Goal: Information Seeking & Learning: Learn about a topic

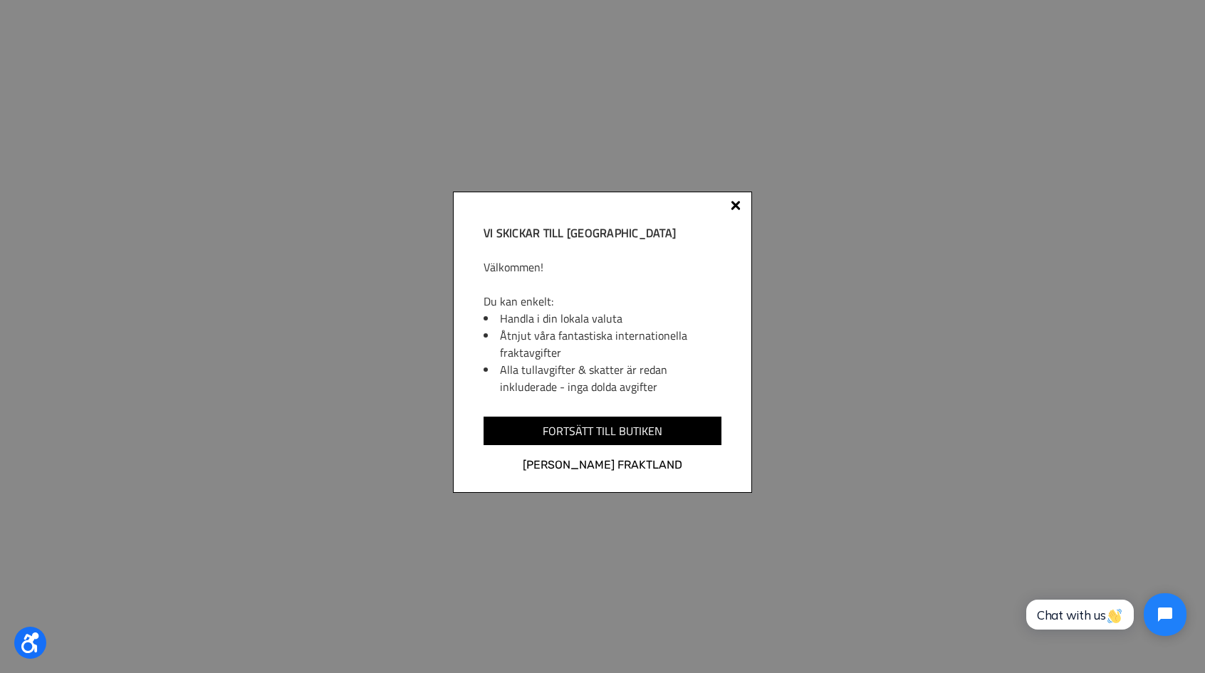
click at [740, 203] on div at bounding box center [735, 207] width 11 height 11
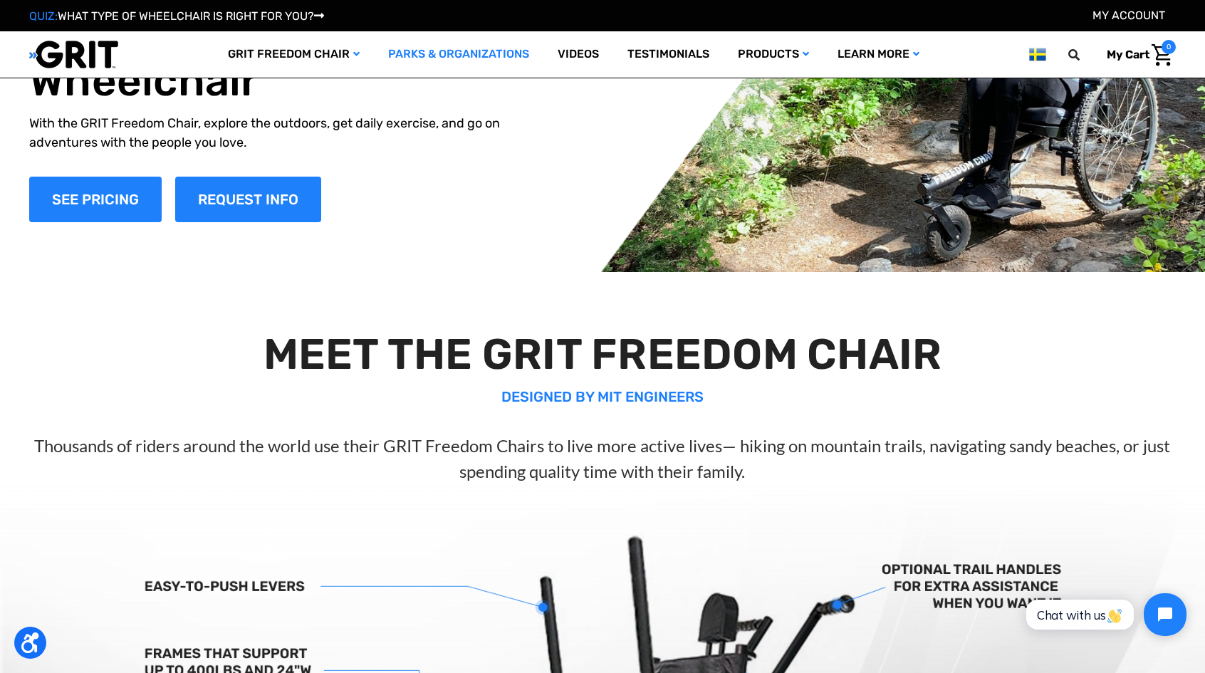
scroll to position [127, 0]
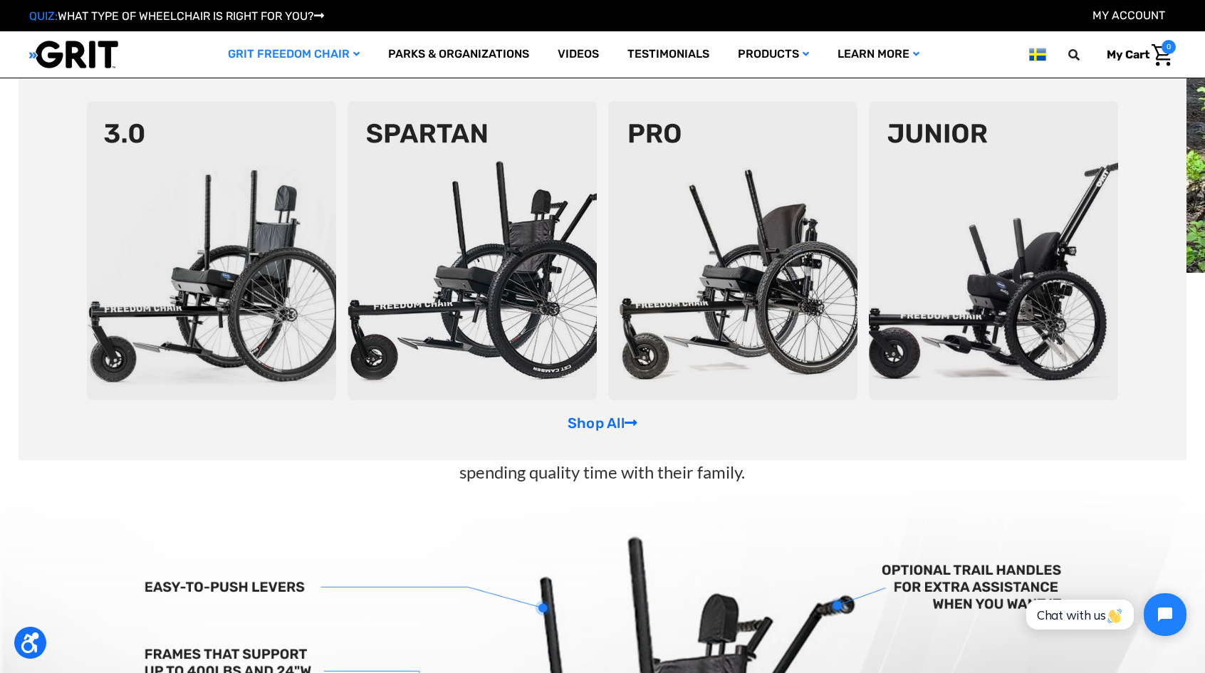
click at [263, 205] on img at bounding box center [211, 250] width 249 height 299
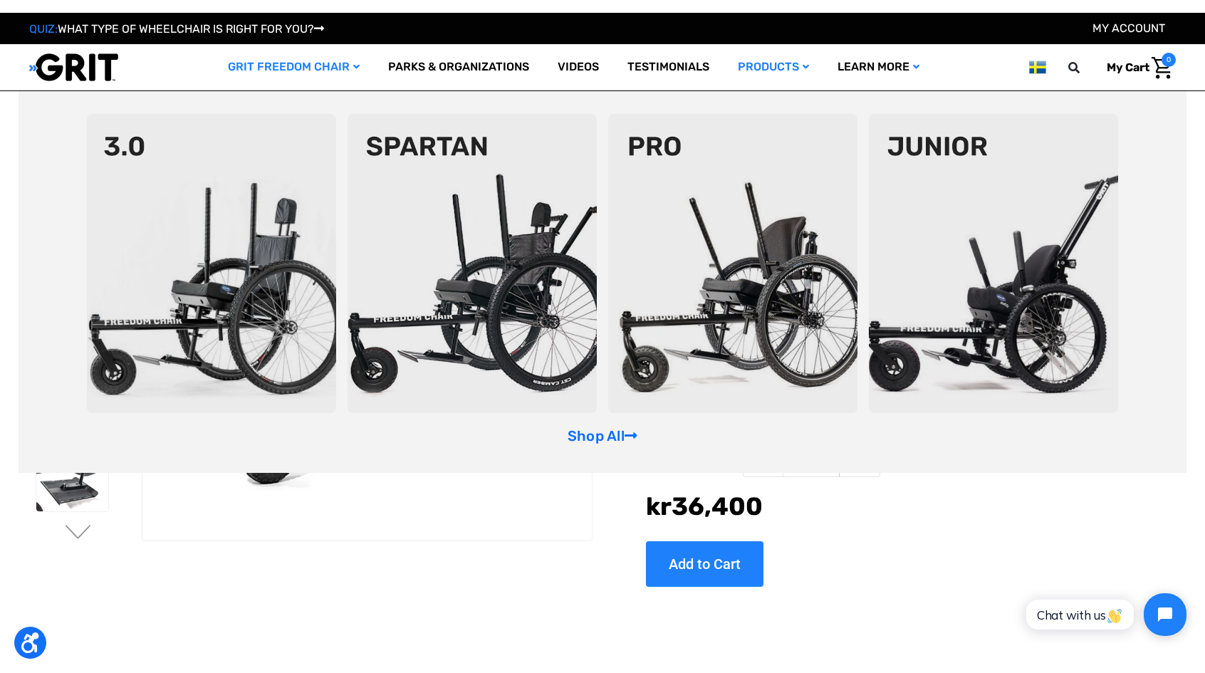
click at [439, 193] on img at bounding box center [472, 263] width 249 height 299
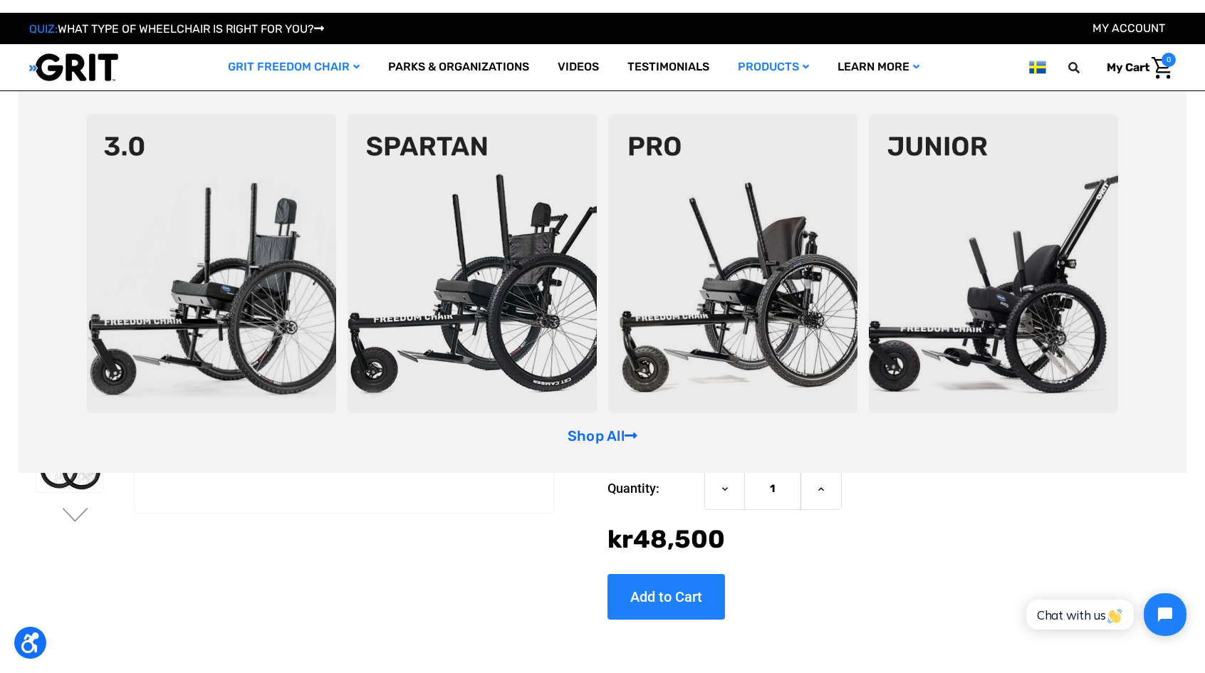
click at [698, 285] on img at bounding box center [732, 263] width 249 height 299
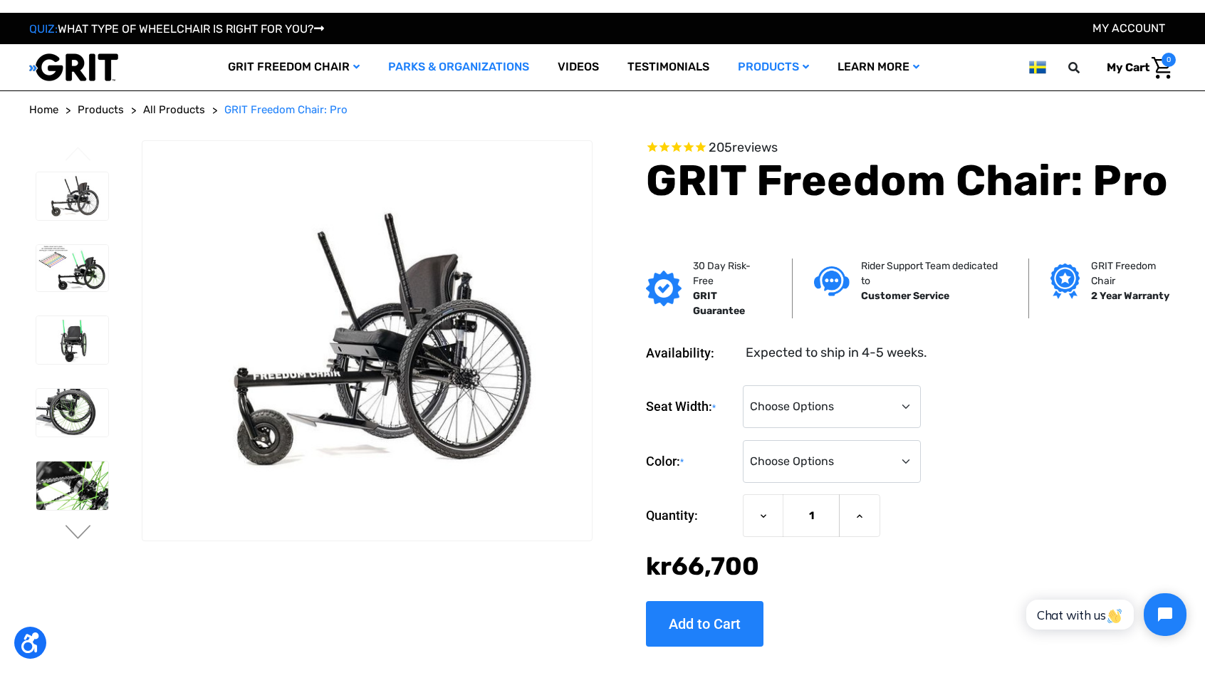
click at [483, 61] on link "Parks & Organizations" at bounding box center [458, 67] width 169 height 46
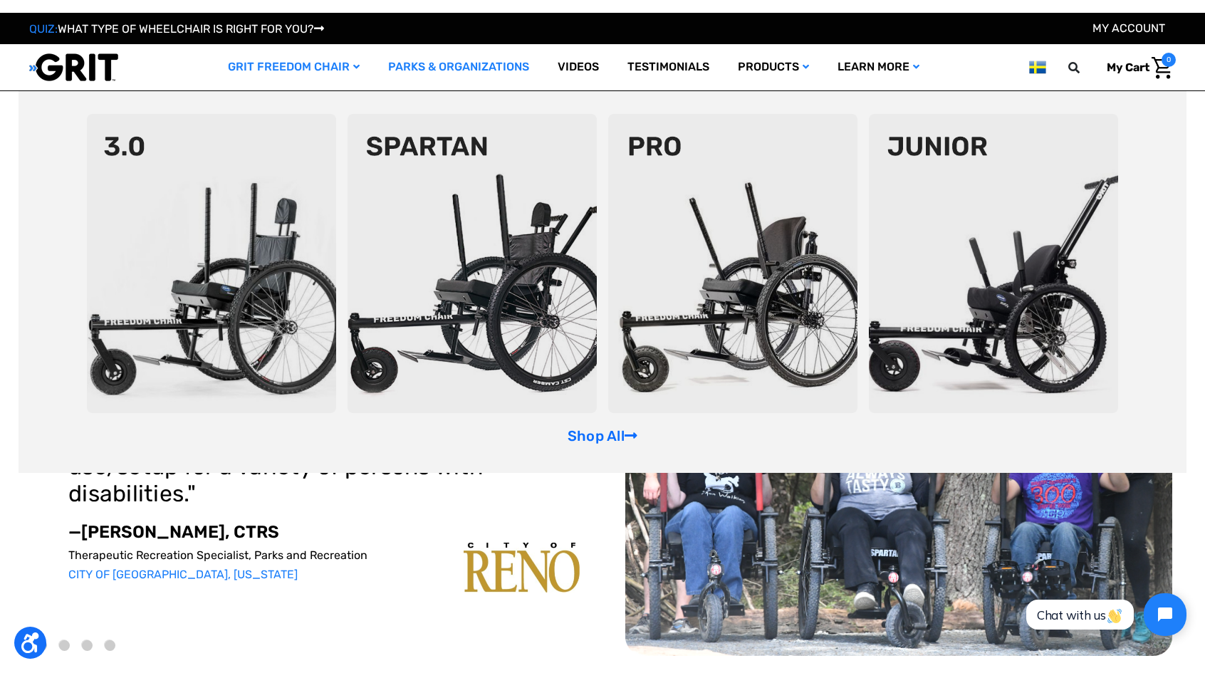
click at [921, 260] on img at bounding box center [993, 263] width 249 height 299
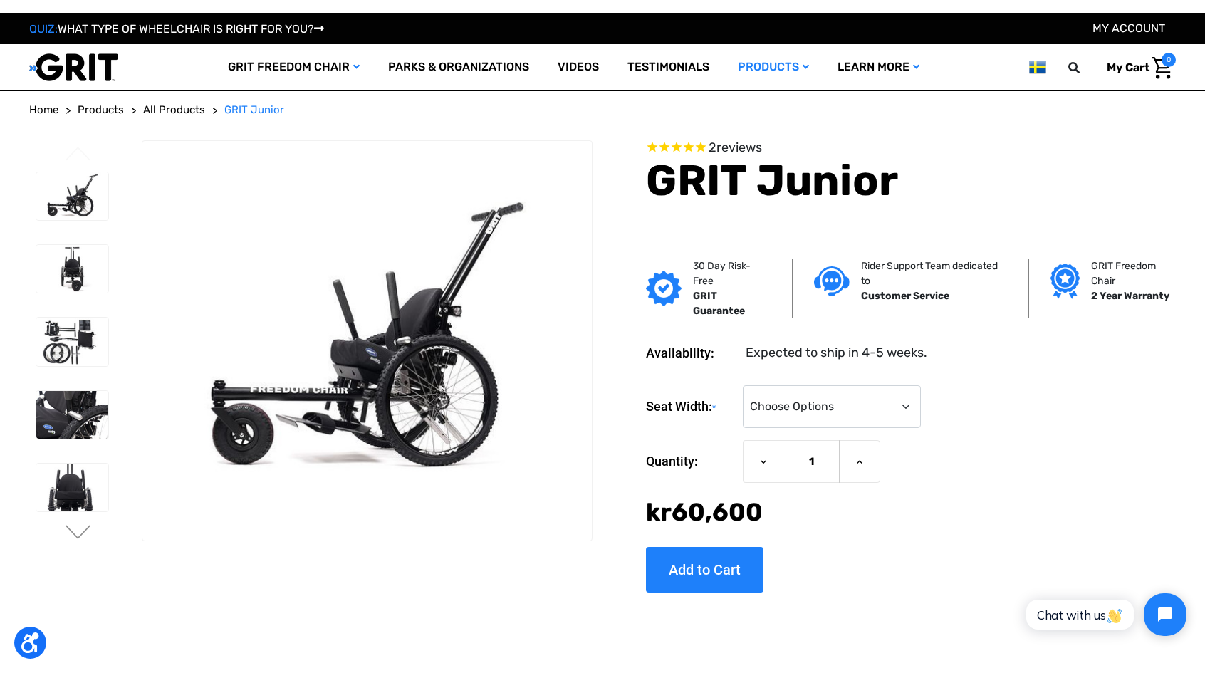
click at [120, 73] on header "Toggle menu My Cart 0 Search GRIT Freedom Chair Shop All Parks & Organizations …" at bounding box center [602, 67] width 1189 height 46
click at [108, 76] on img at bounding box center [73, 67] width 89 height 29
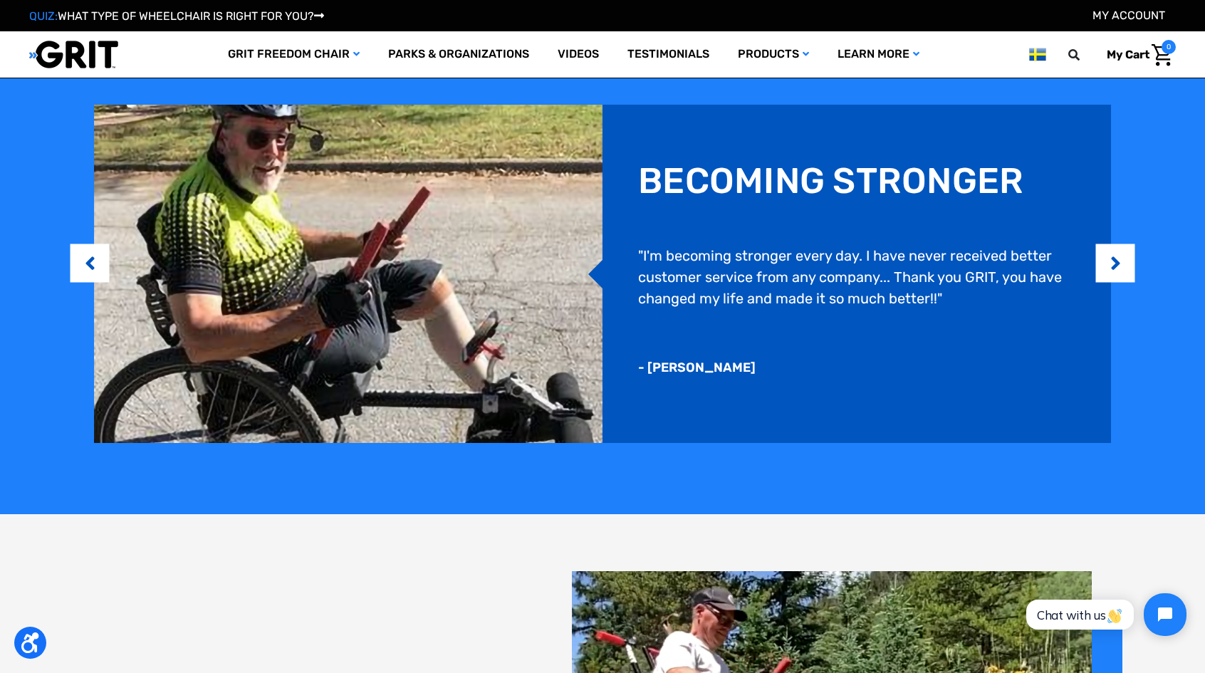
scroll to position [1186, 0]
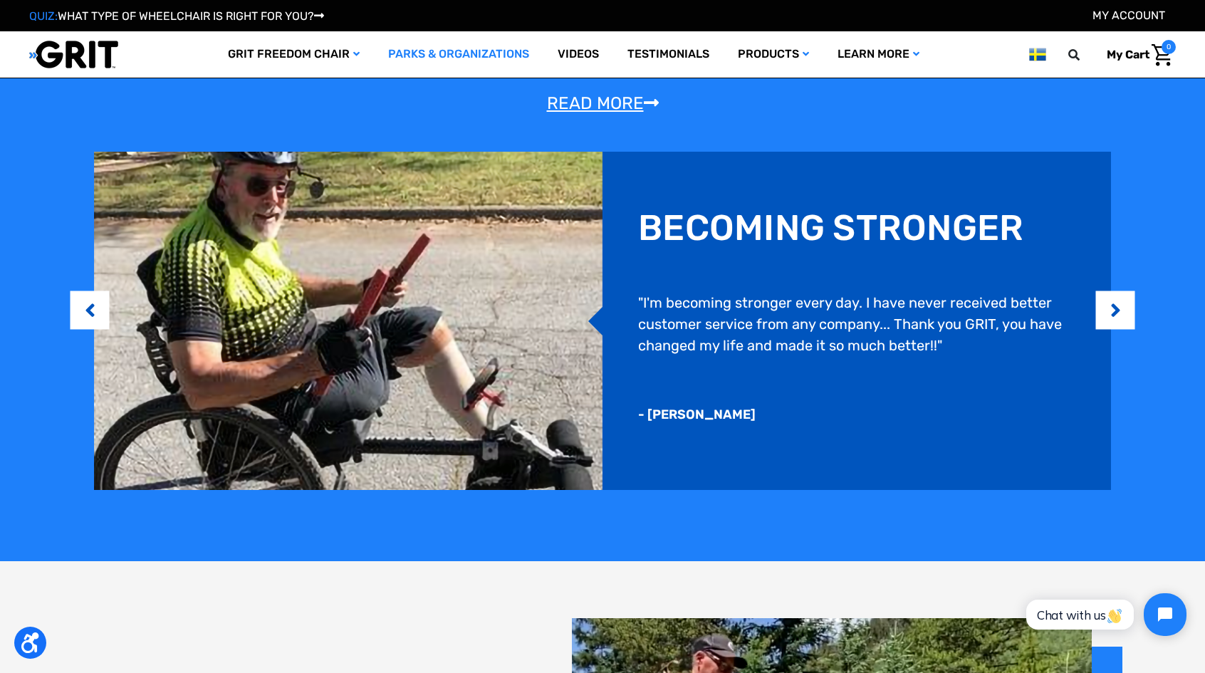
click at [442, 50] on link "Parks & Organizations" at bounding box center [458, 54] width 169 height 46
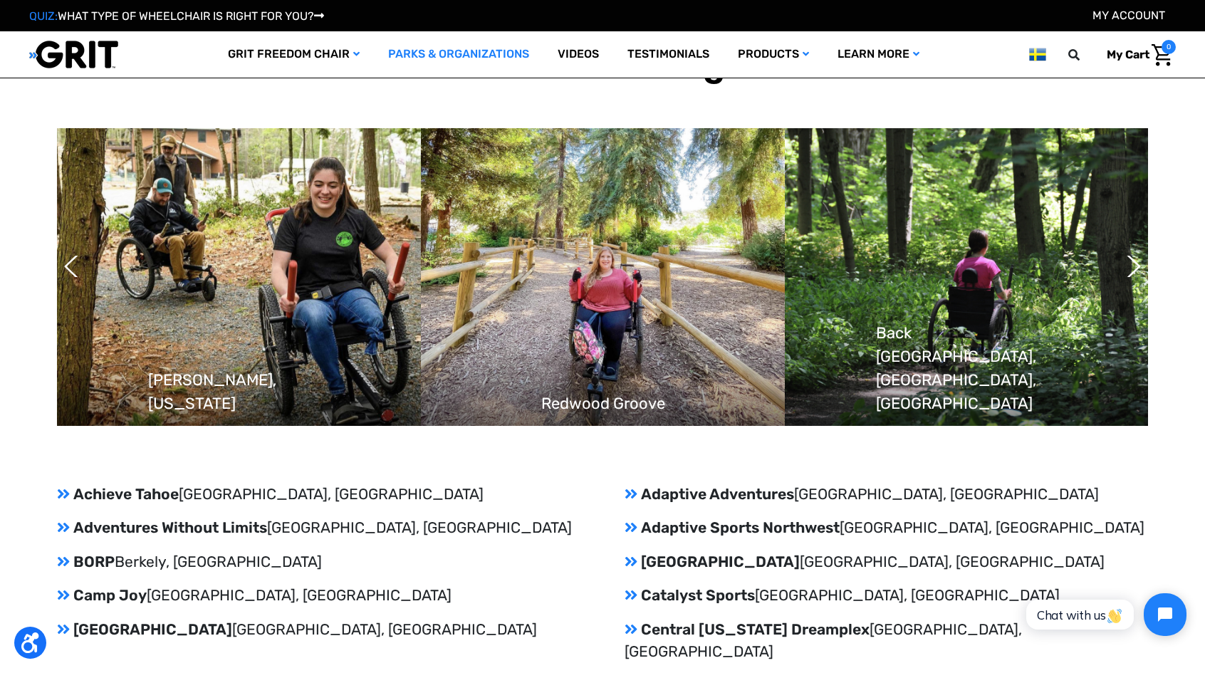
scroll to position [1222, 0]
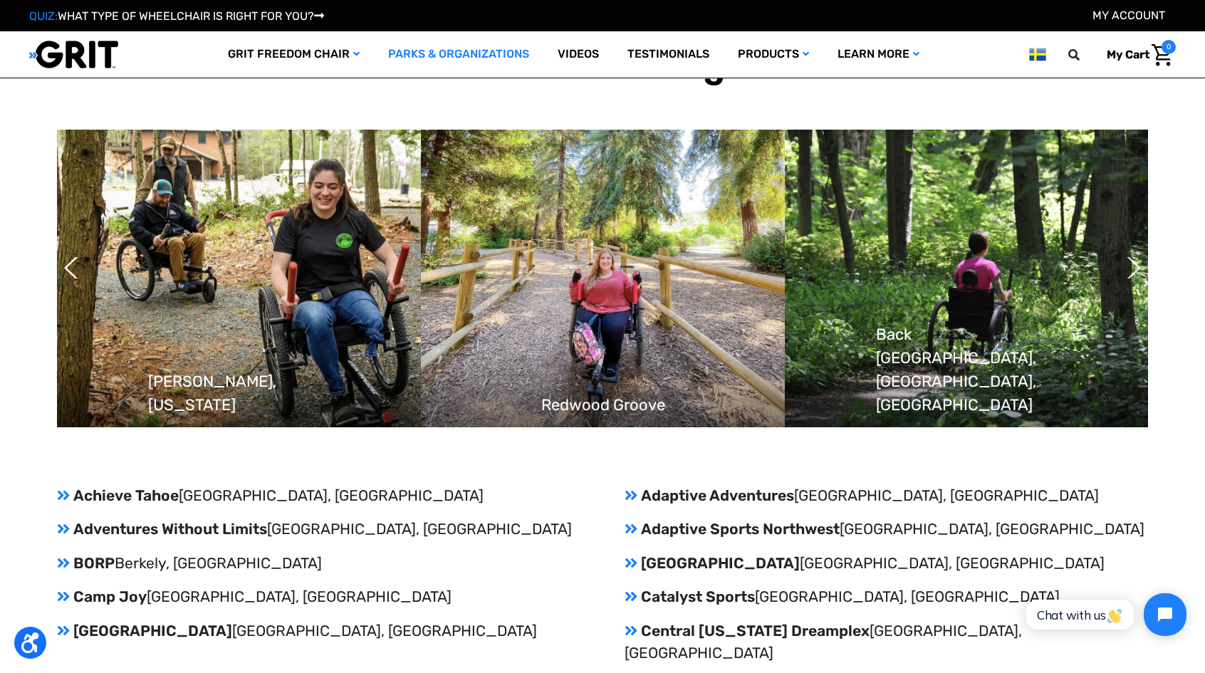
click at [1132, 281] on button "Next" at bounding box center [1126, 268] width 14 height 36
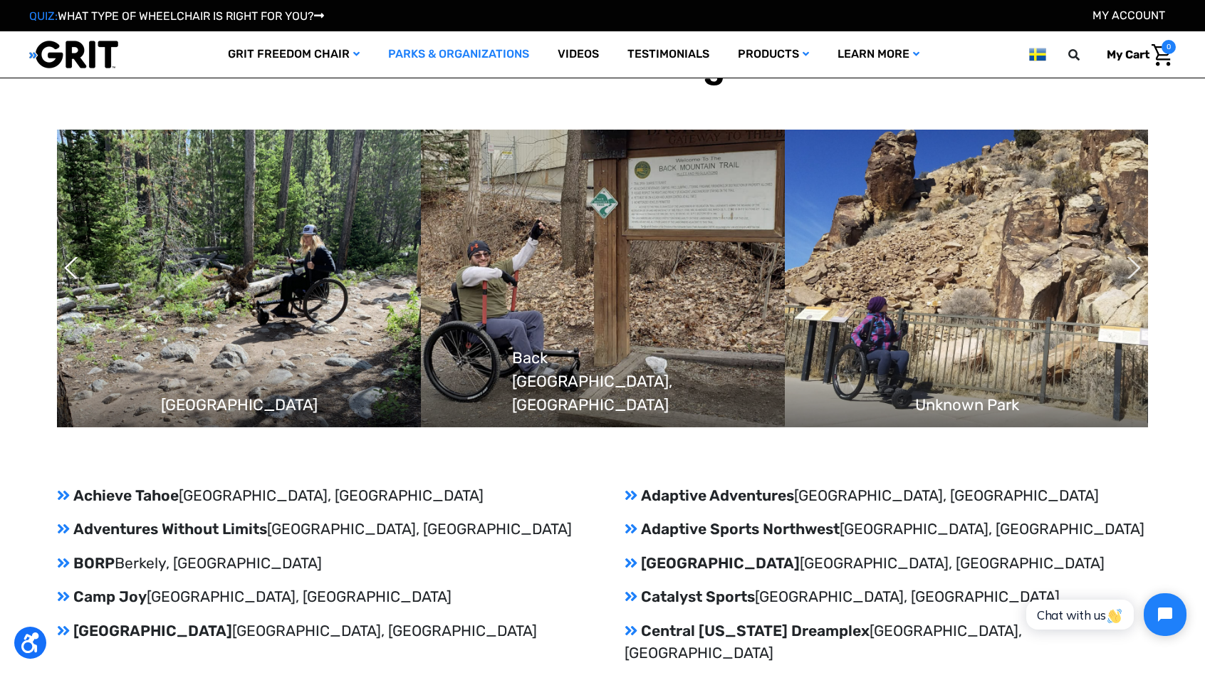
click at [1132, 271] on button "Next" at bounding box center [1126, 268] width 14 height 36
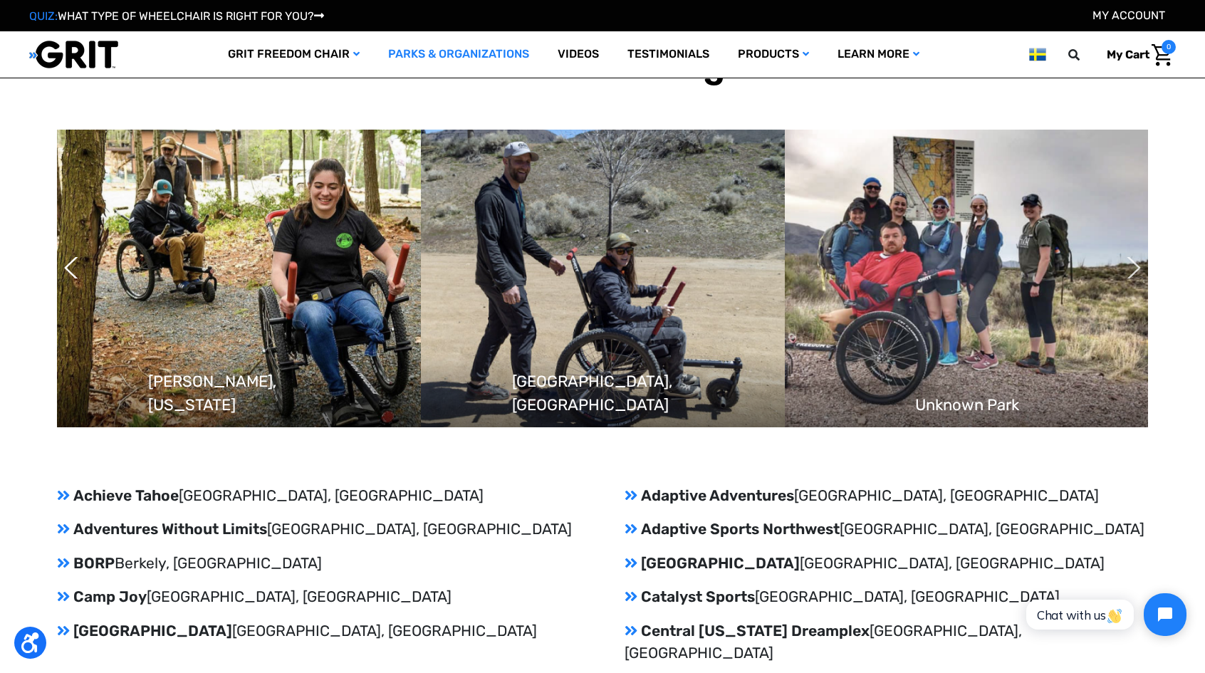
click at [1132, 271] on button "Next" at bounding box center [1126, 268] width 14 height 36
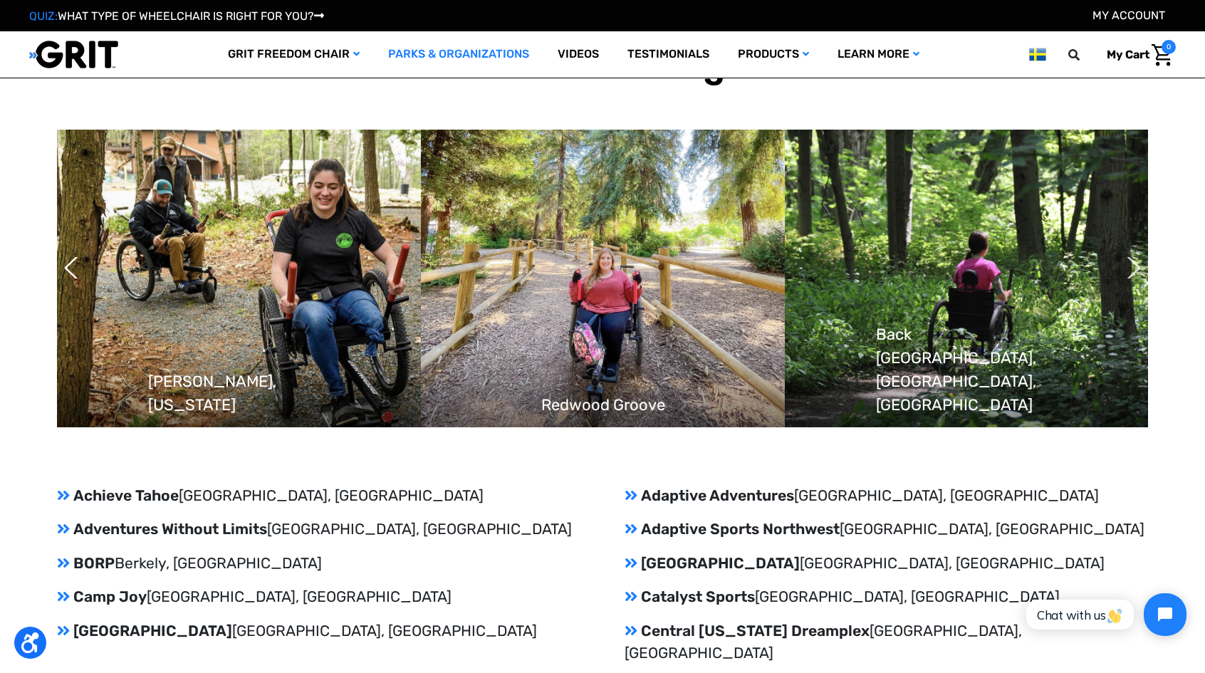
click at [1132, 271] on button "Next" at bounding box center [1126, 268] width 14 height 36
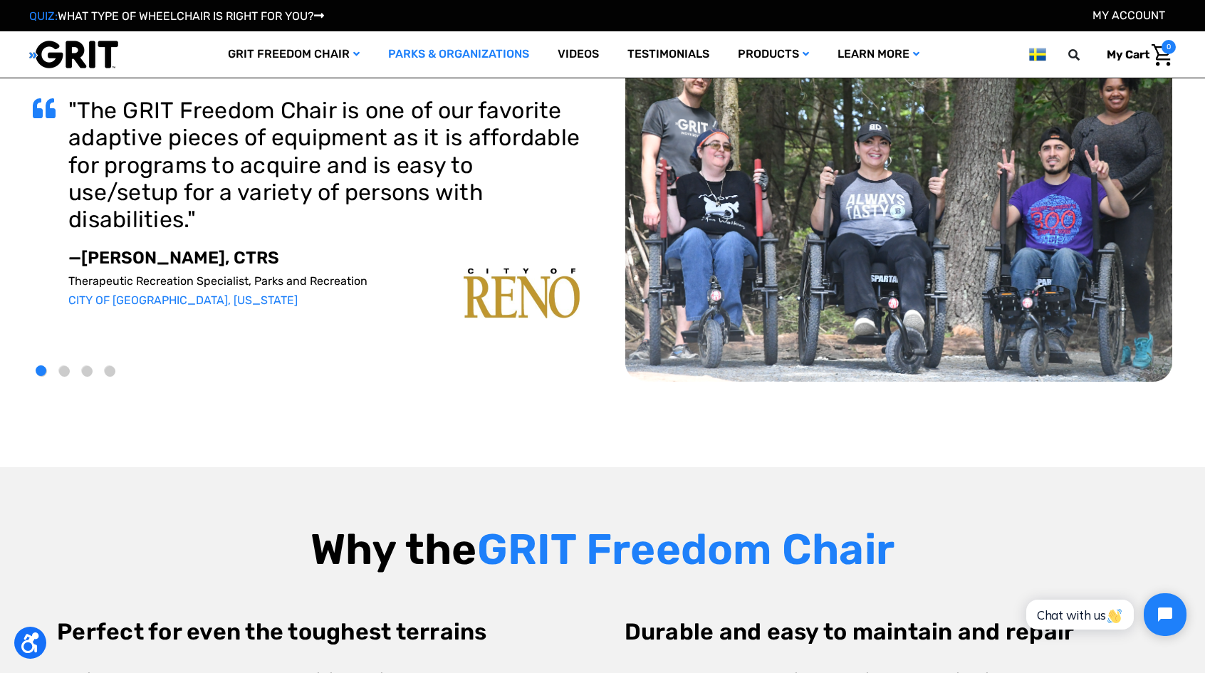
scroll to position [0, 0]
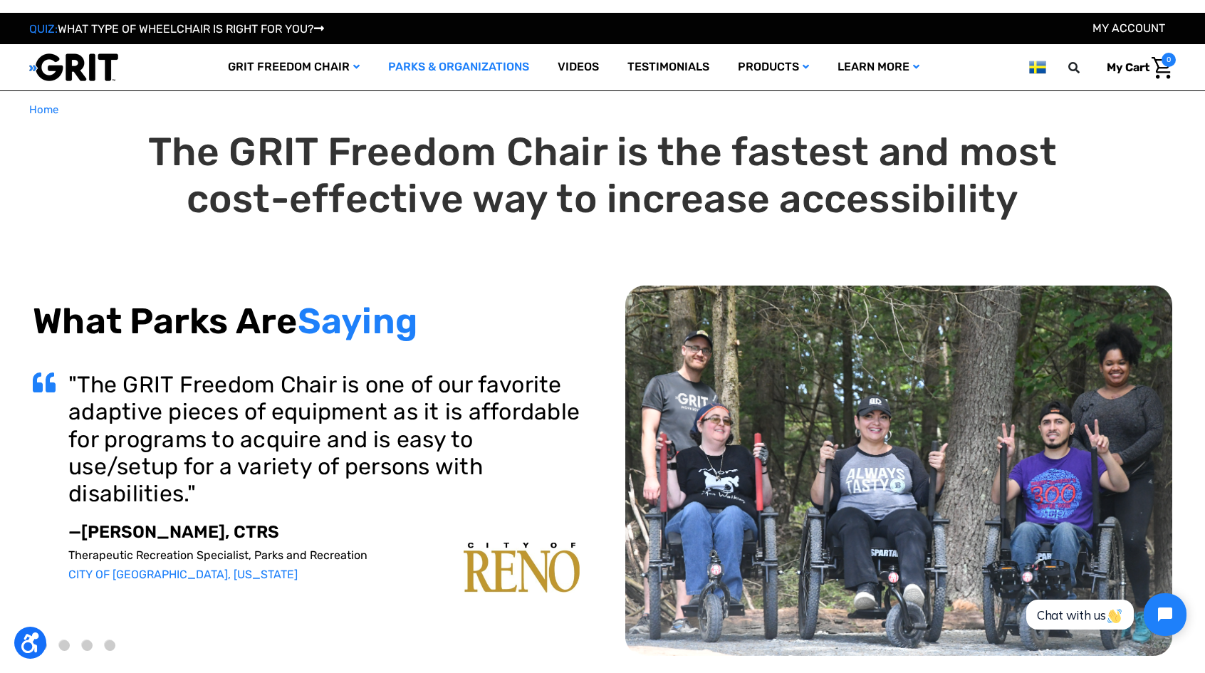
click at [105, 67] on img at bounding box center [73, 67] width 89 height 29
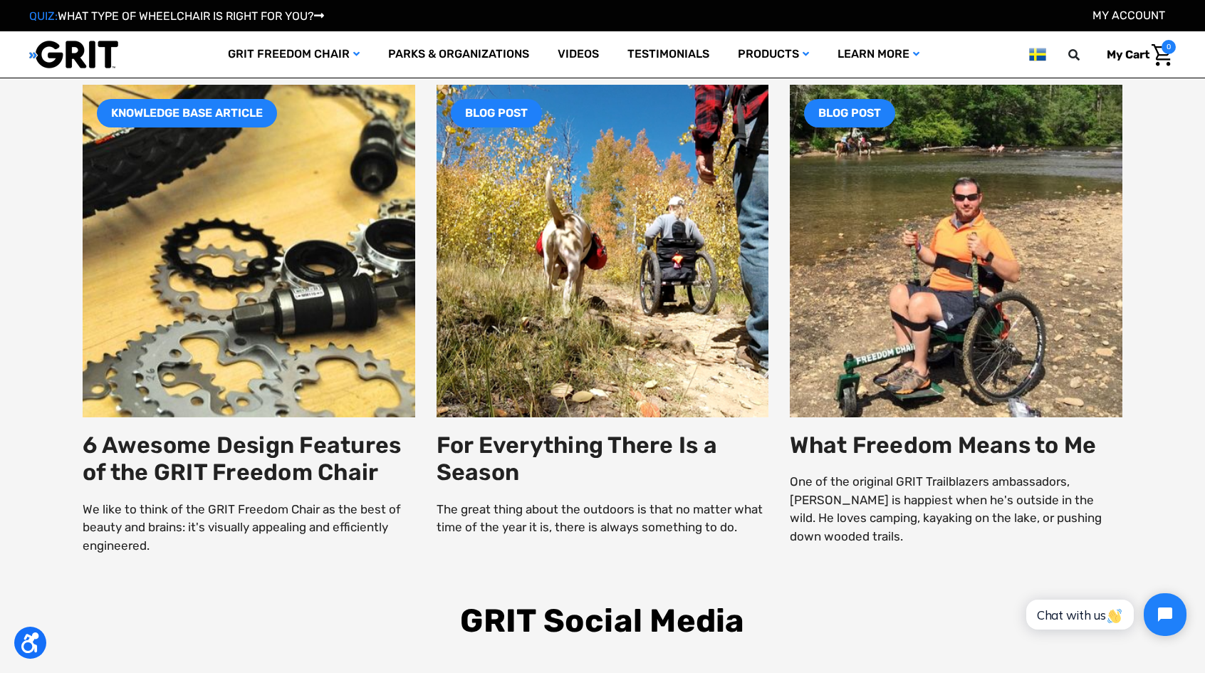
scroll to position [2545, 0]
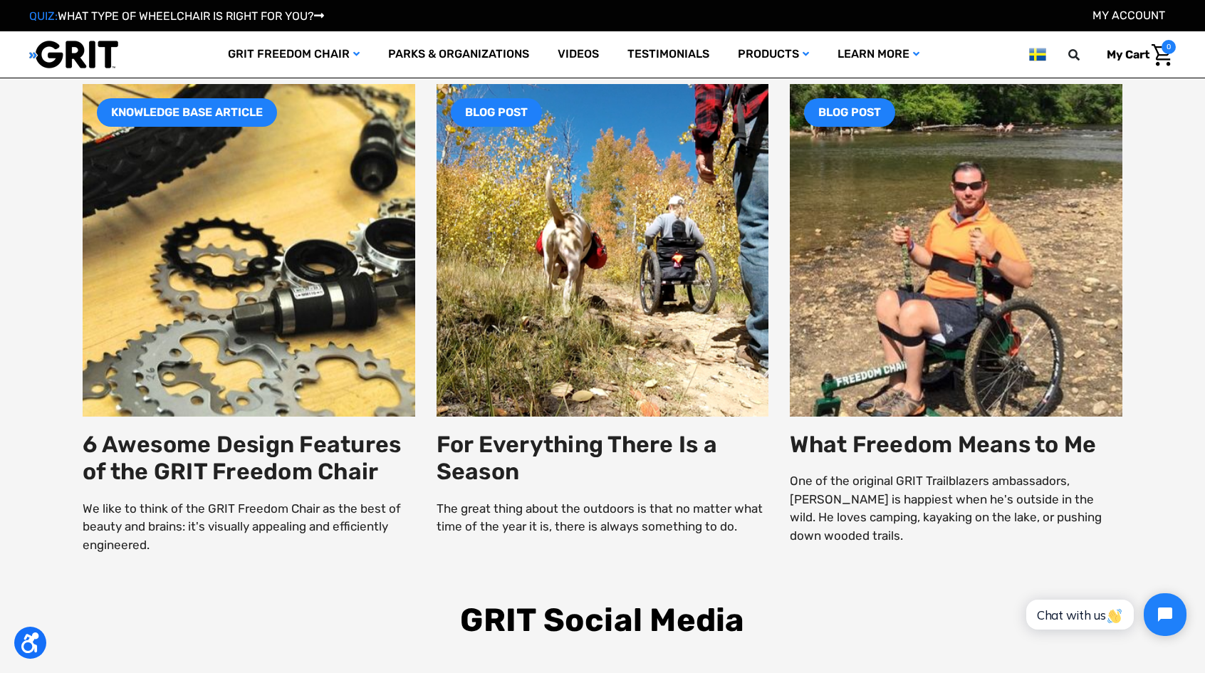
click at [881, 360] on img at bounding box center [956, 250] width 399 height 399
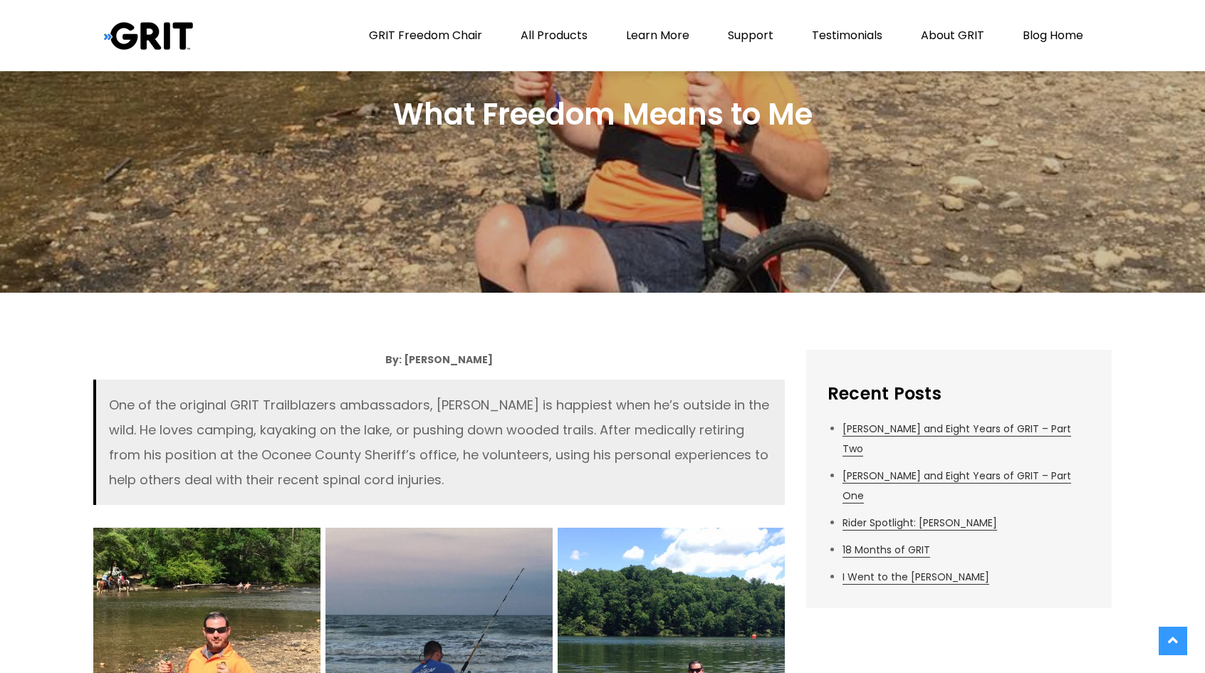
scroll to position [85, 0]
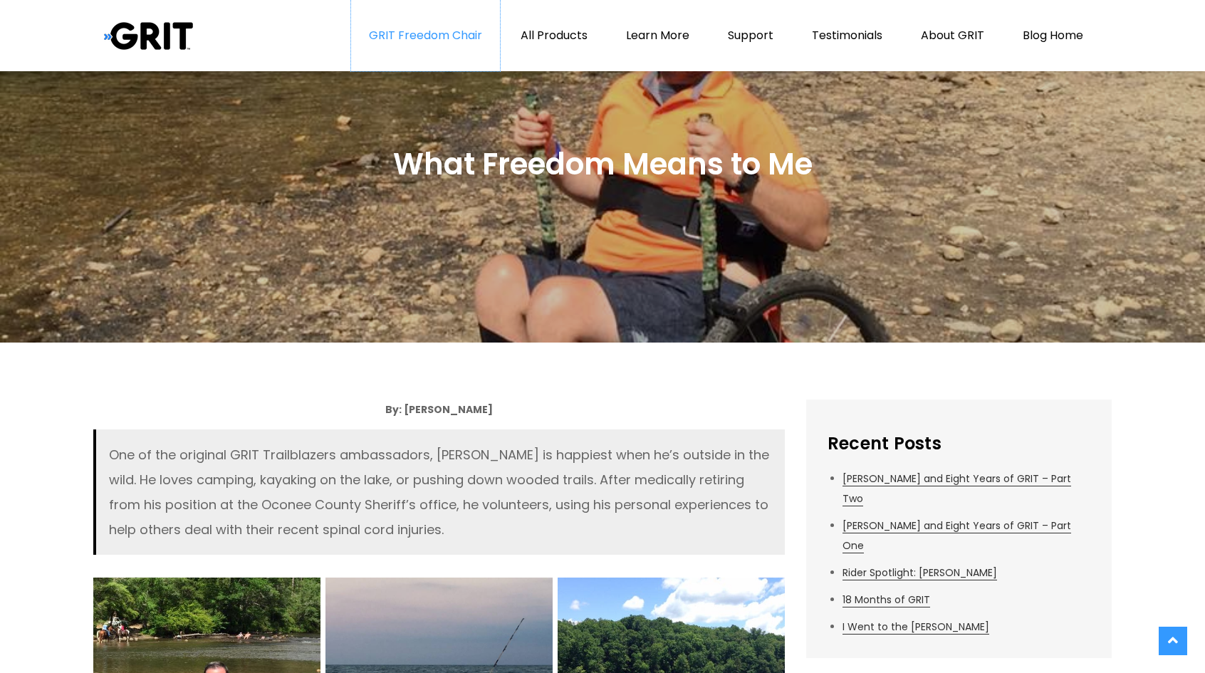
click at [400, 59] on link "GRIT Freedom Chair" at bounding box center [425, 35] width 149 height 71
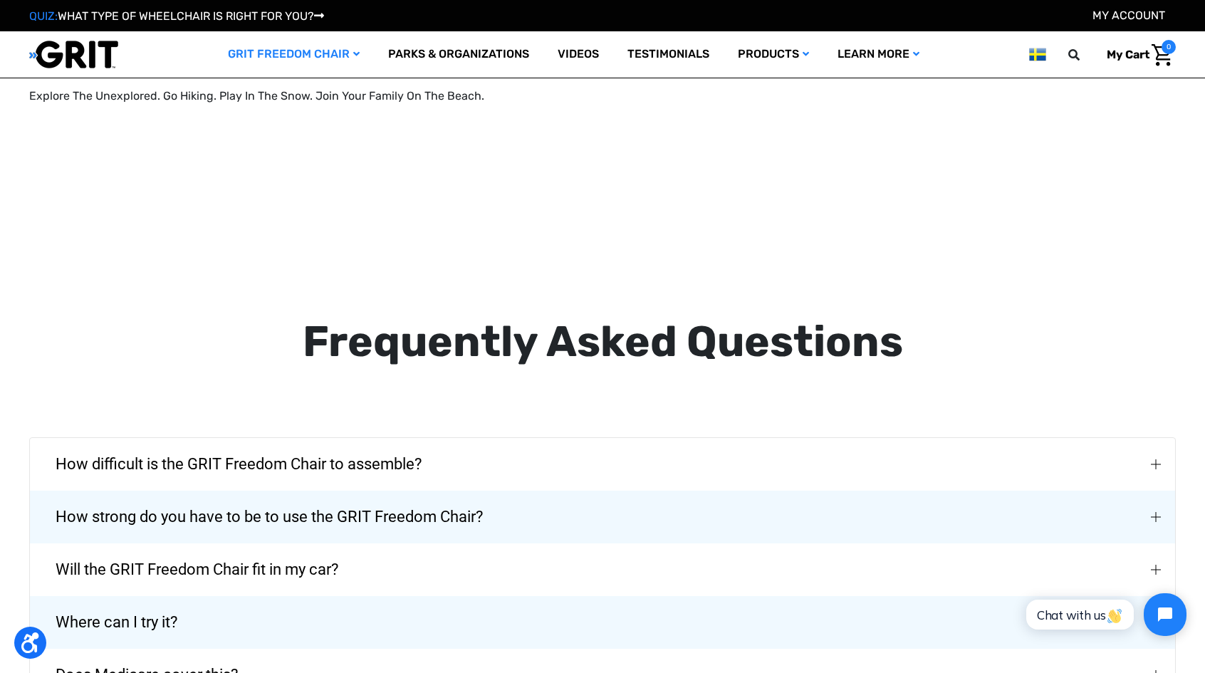
scroll to position [2215, 0]
click at [637, 439] on button "How difficult is the GRIT Freedom Chair to assemble?" at bounding box center [602, 465] width 1145 height 53
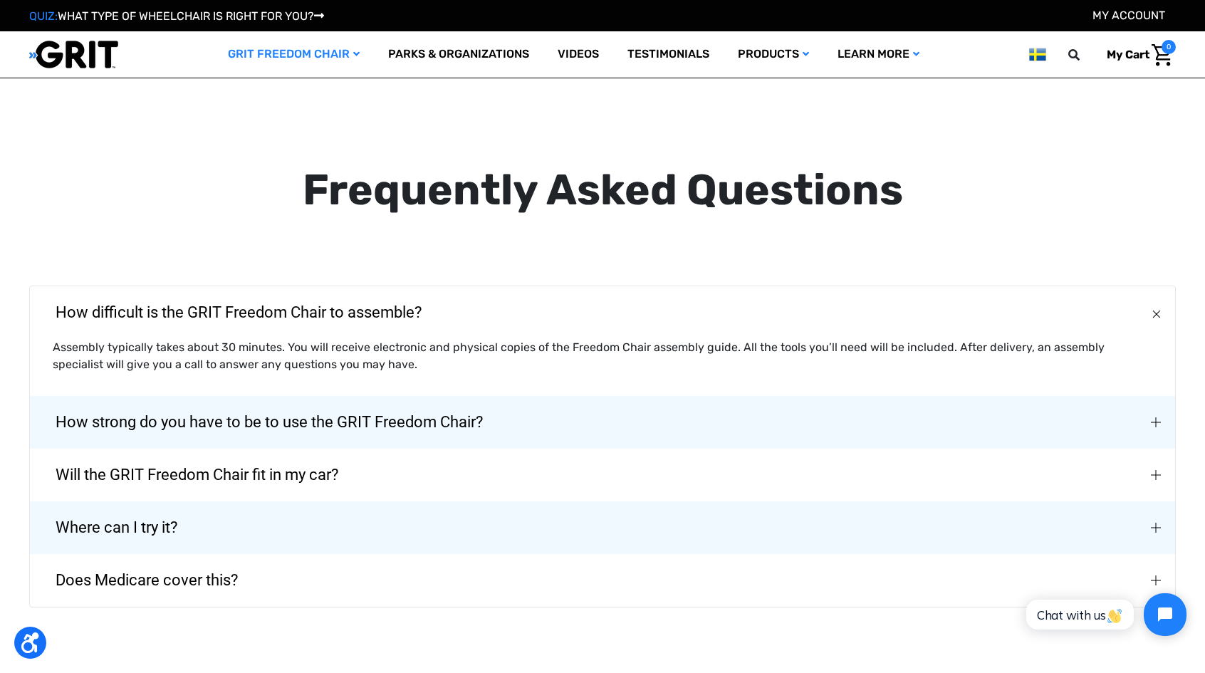
scroll to position [2366, 0]
click at [625, 449] on button "Will the GRIT Freedom Chair fit in my car?" at bounding box center [602, 475] width 1145 height 53
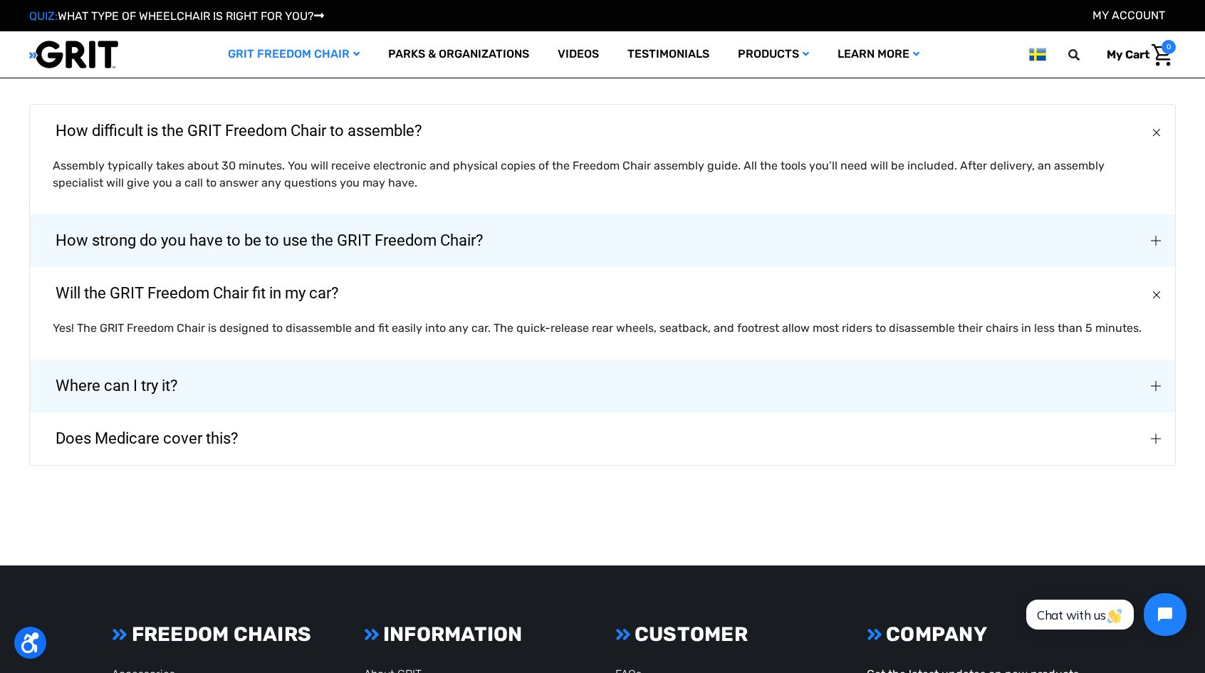
scroll to position [2548, 0]
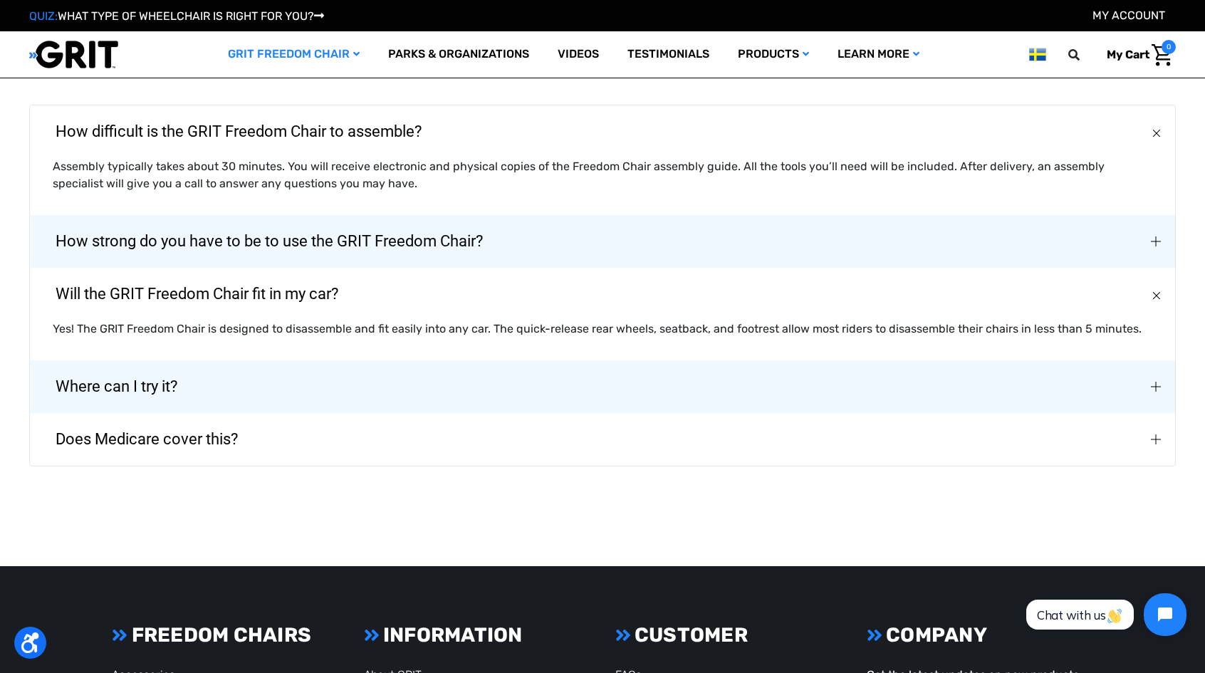
click at [618, 434] on button "Does Medicare cover this?" at bounding box center [602, 439] width 1145 height 53
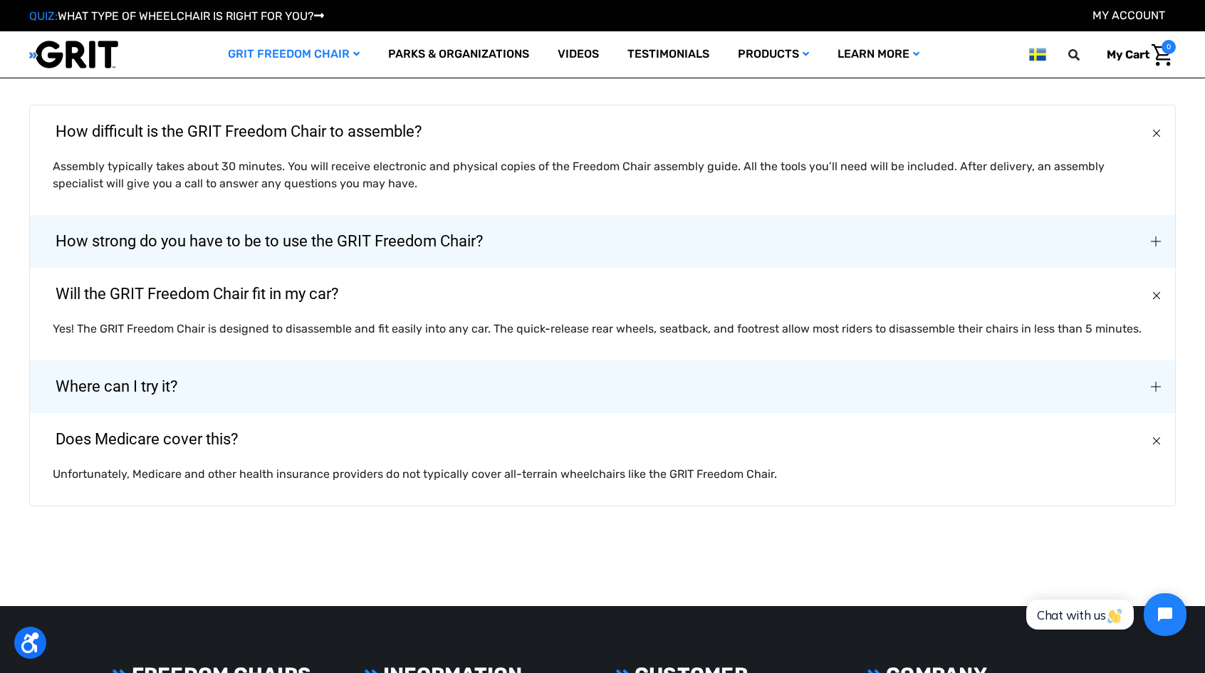
click at [623, 360] on button "Where can I try it?" at bounding box center [602, 386] width 1145 height 53
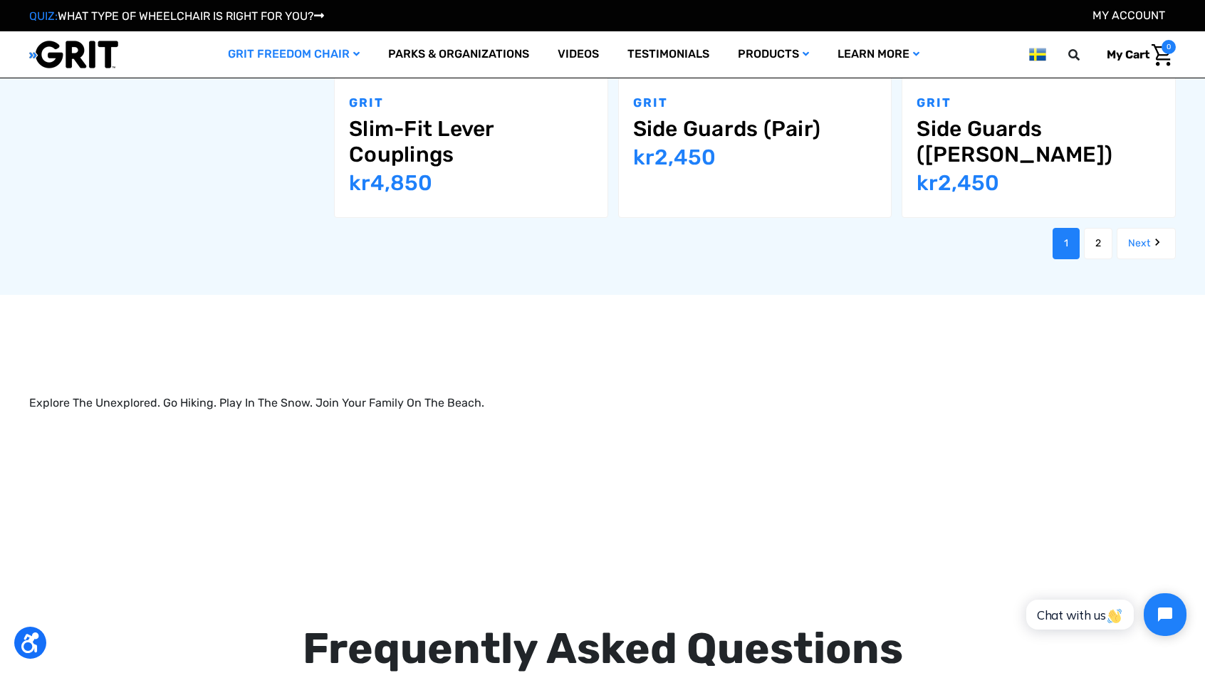
scroll to position [1874, 0]
